Goal: Find contact information: Find contact information

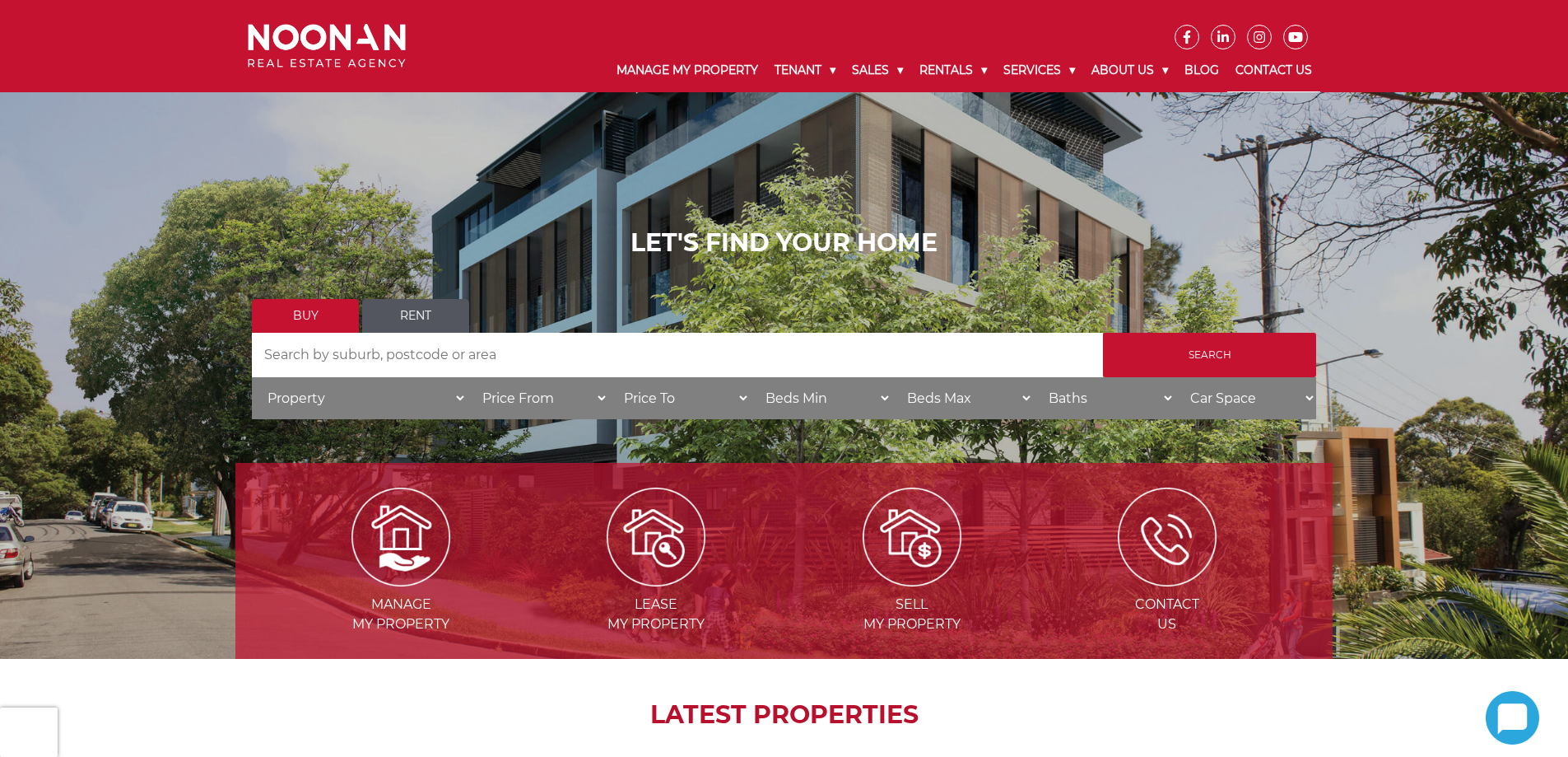
click at [1253, 65] on link "Contact Us" at bounding box center [1273, 71] width 93 height 43
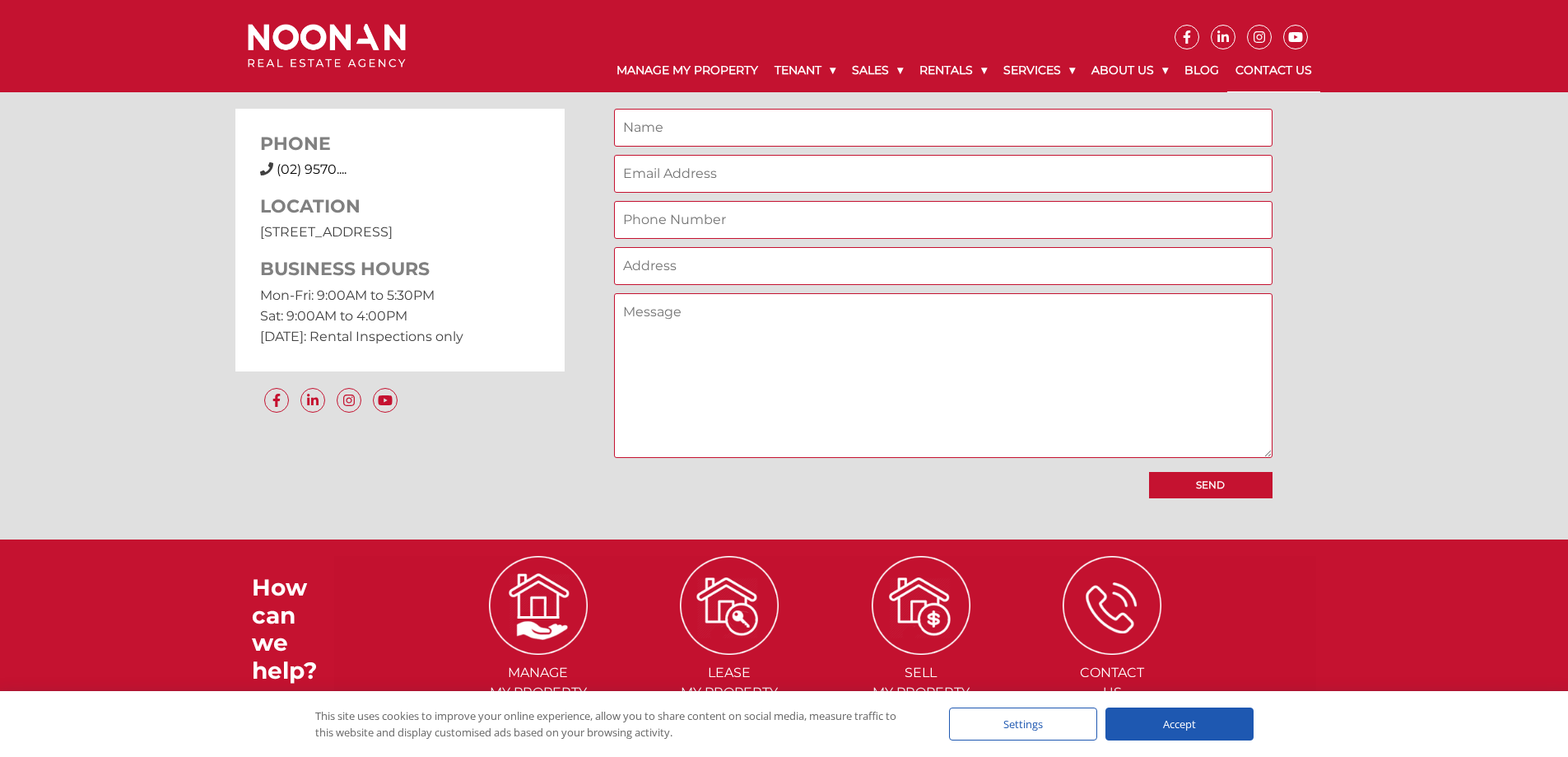
scroll to position [1526, 0]
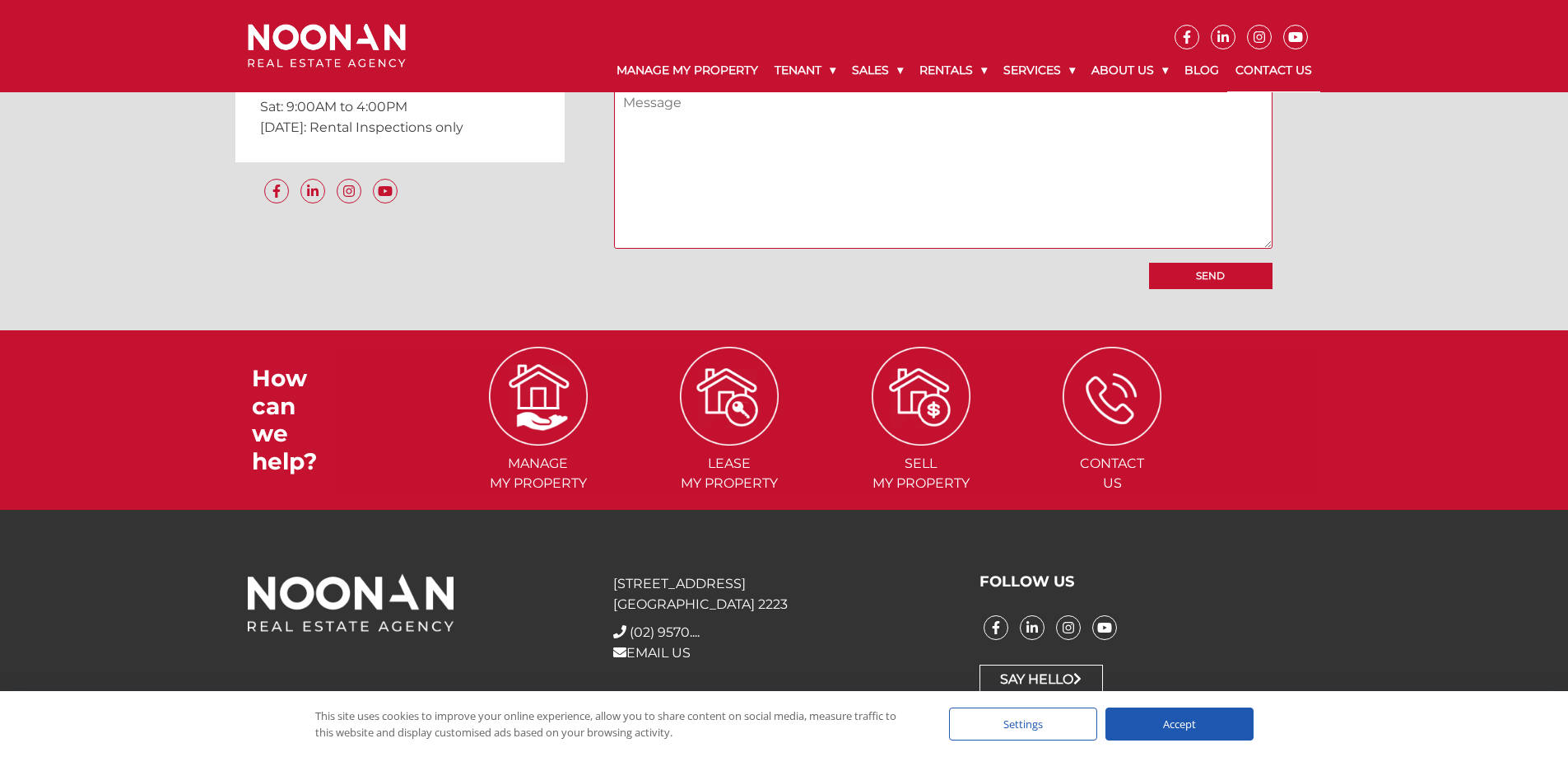
click at [1203, 724] on div "Accept" at bounding box center [1179, 724] width 148 height 33
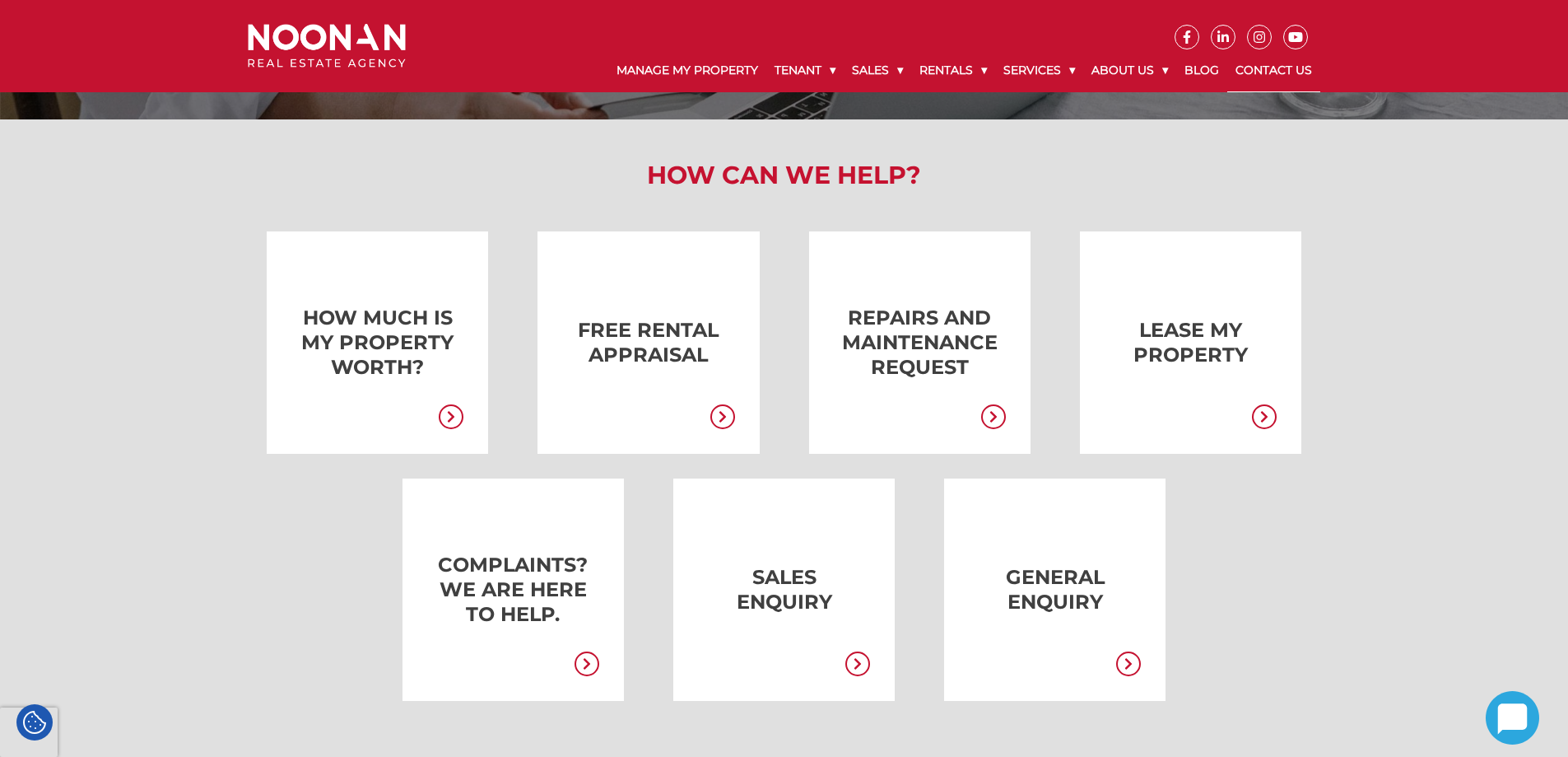
scroll to position [45, 0]
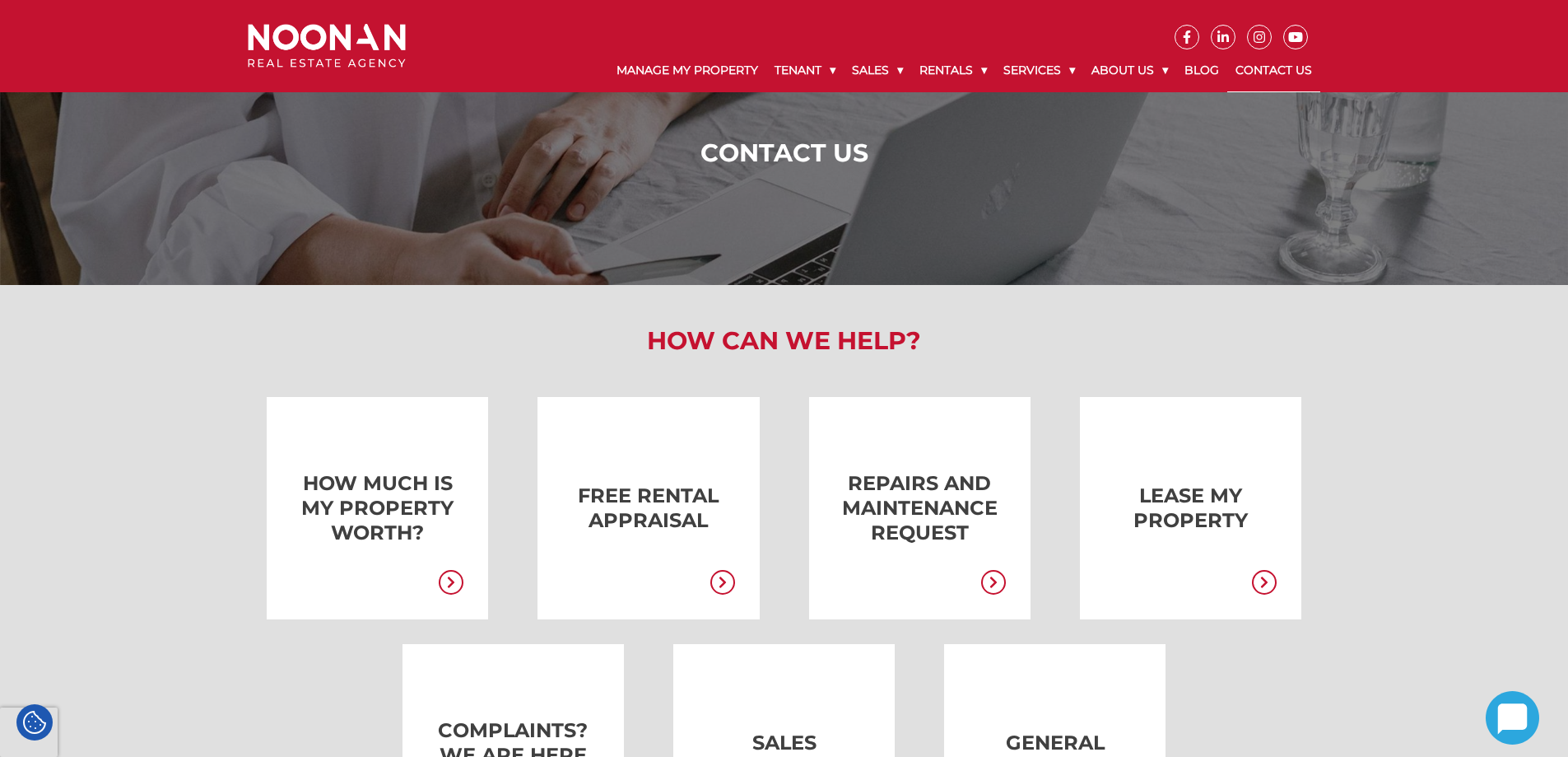
click at [355, 58] on img at bounding box center [326, 46] width 158 height 44
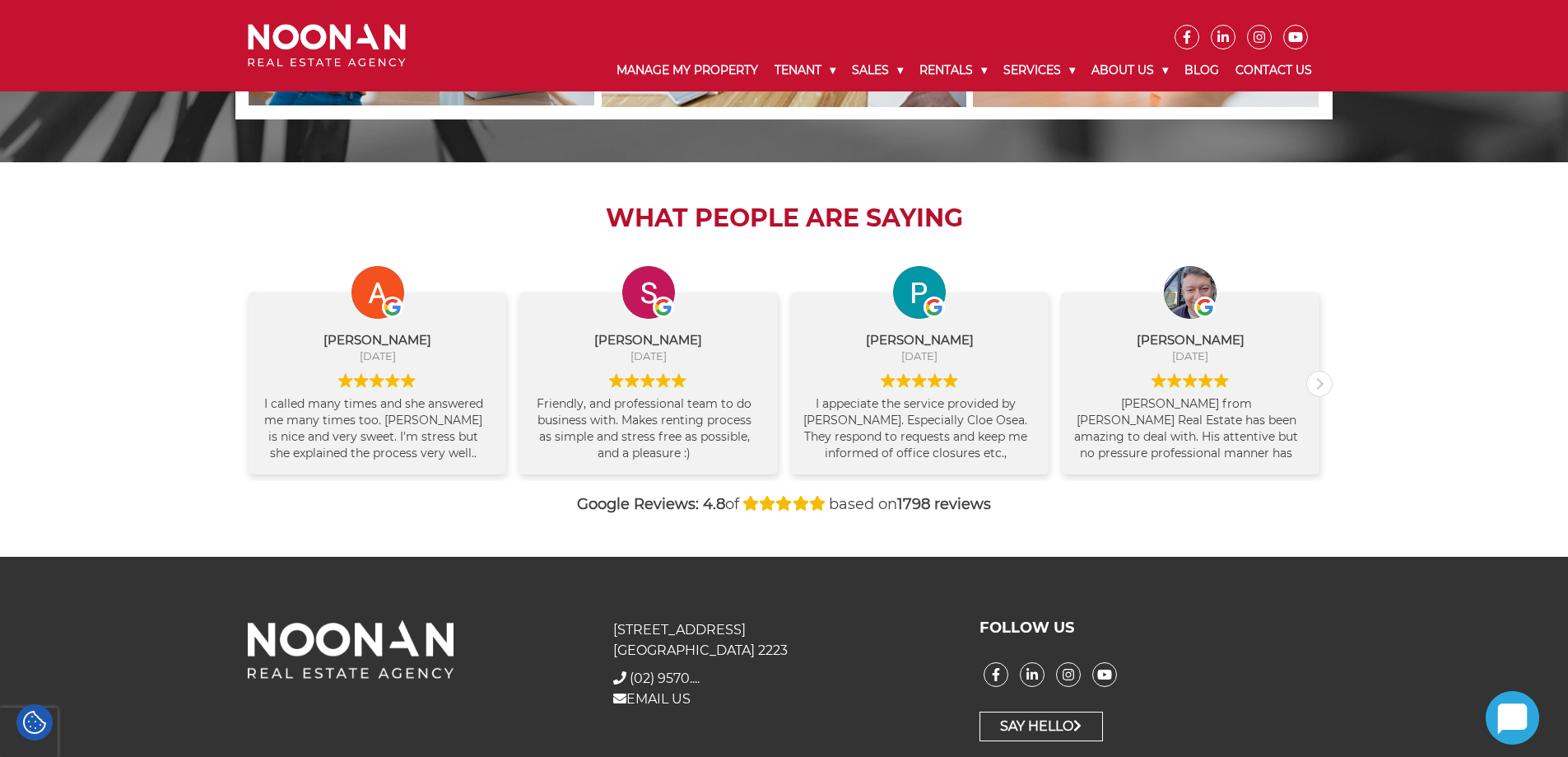
scroll to position [1694, 0]
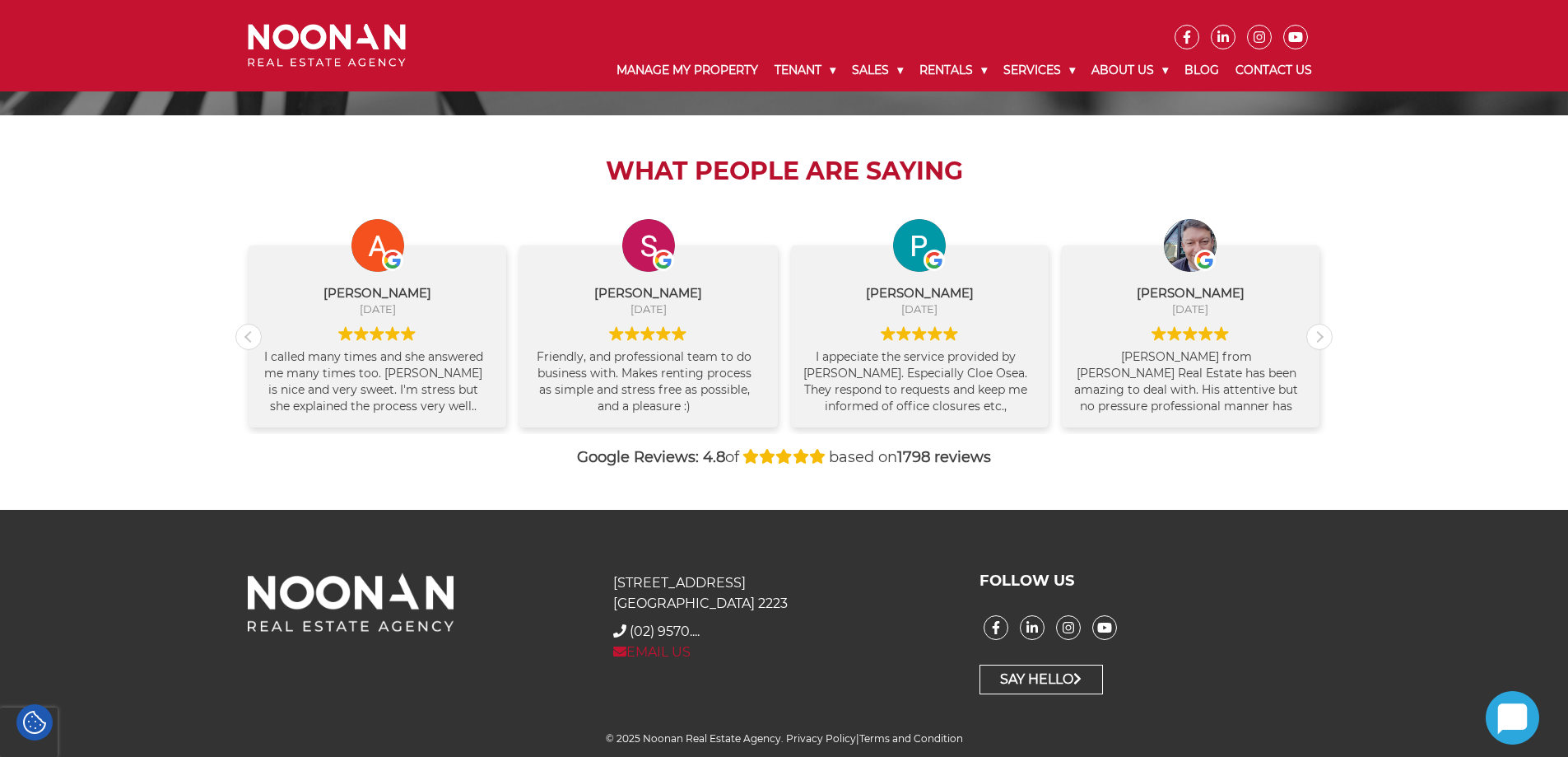
click at [657, 647] on link "EMAIL US" at bounding box center [652, 651] width 77 height 16
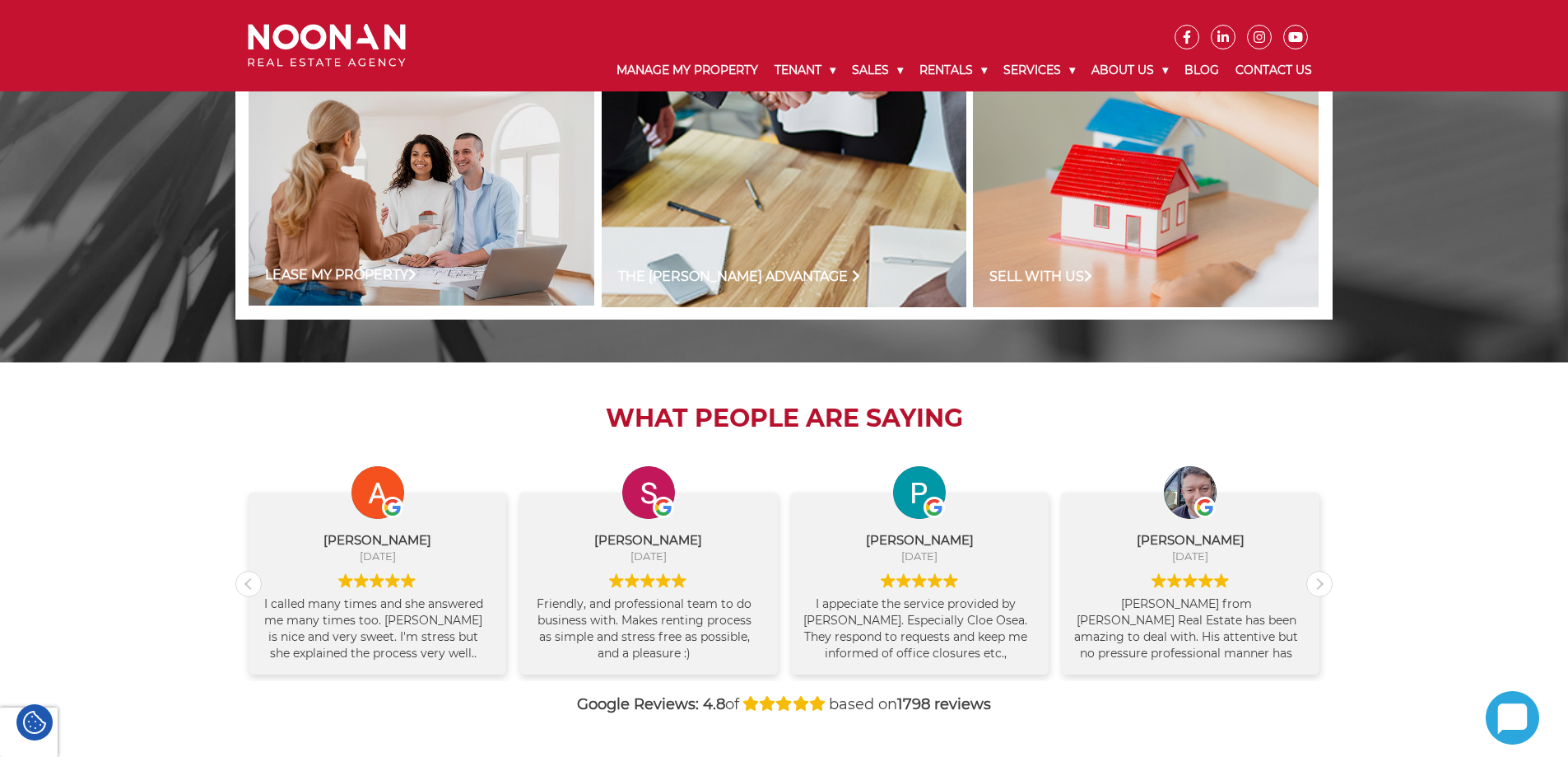
scroll to position [1200, 0]
